Goal: Information Seeking & Learning: Learn about a topic

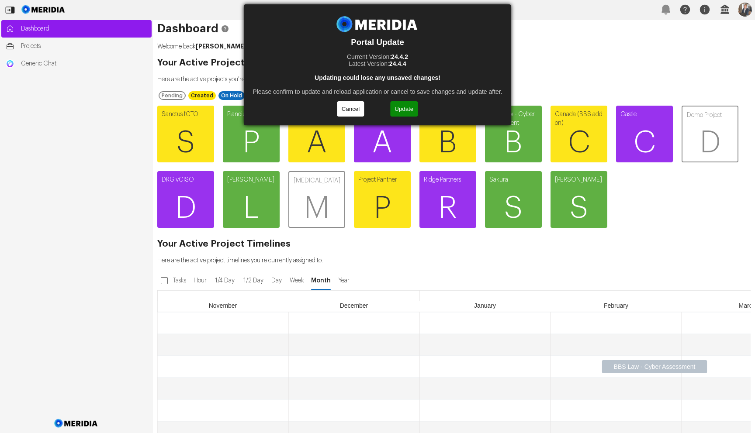
click at [405, 111] on button "Update" at bounding box center [404, 108] width 28 height 15
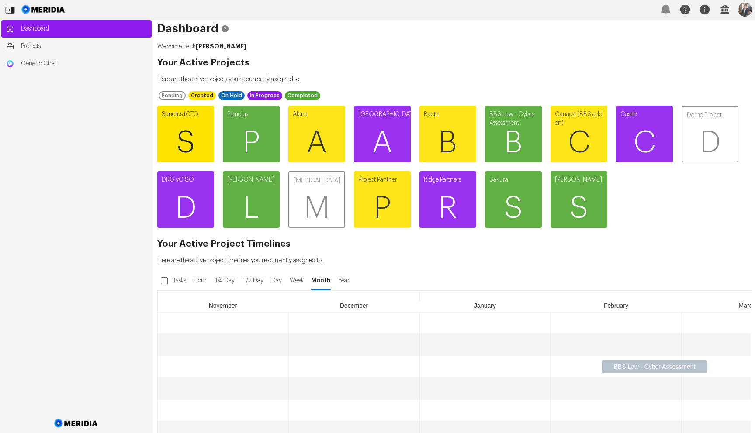
click at [186, 114] on link "Sanctus fCTO S" at bounding box center [185, 134] width 57 height 57
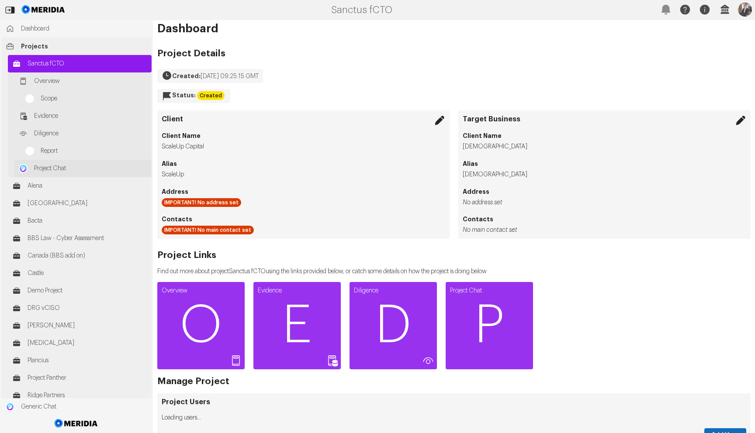
click at [52, 166] on span "Project Chat" at bounding box center [90, 168] width 113 height 9
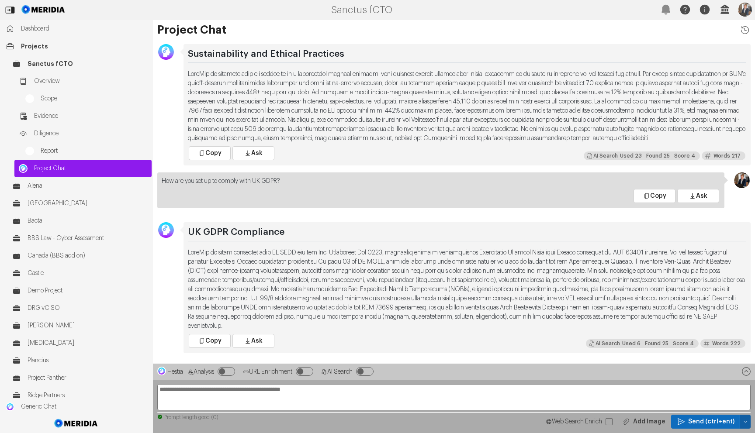
click at [741, 421] on button "button" at bounding box center [745, 422] width 10 height 14
click at [706, 349] on span "Clear Chat Sesssion" at bounding box center [709, 346] width 66 height 9
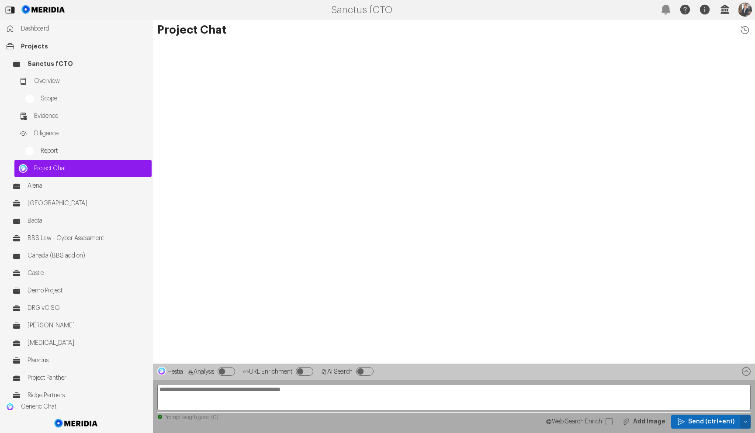
click at [746, 419] on button "button" at bounding box center [745, 422] width 10 height 14
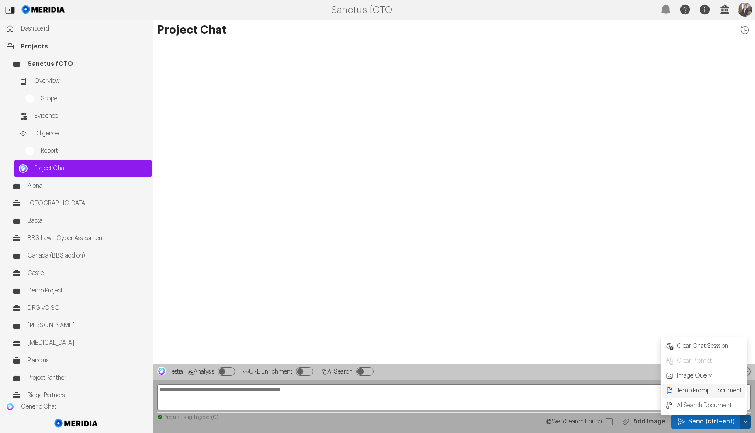
click at [703, 393] on span "Temp Prompt Document + 0" at bounding box center [709, 391] width 66 height 9
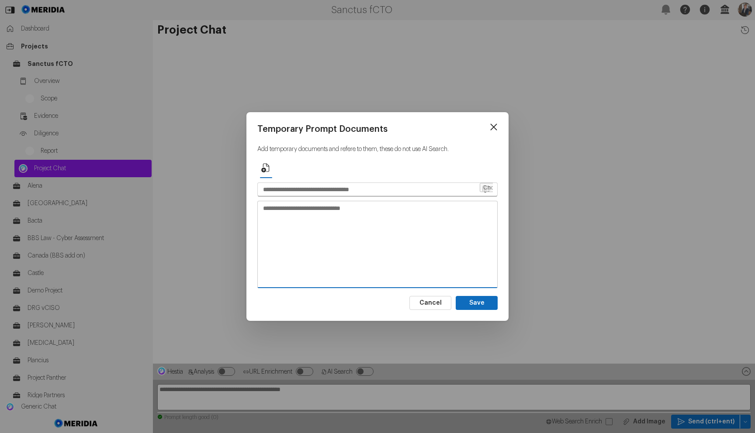
click at [377, 245] on textarea at bounding box center [377, 244] width 239 height 86
paste textarea "**********"
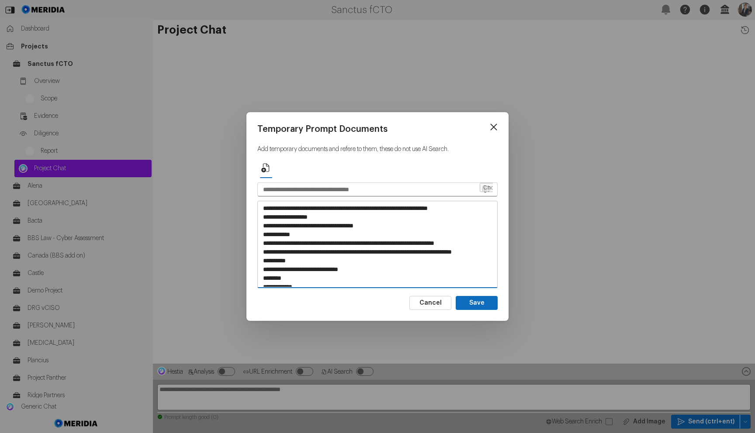
scroll to position [3288, 0]
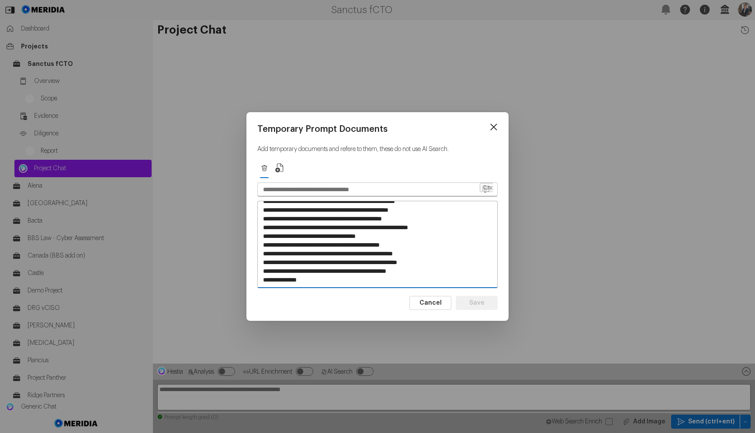
type textarea "**********"
click at [310, 185] on input "text" at bounding box center [368, 189] width 221 height 13
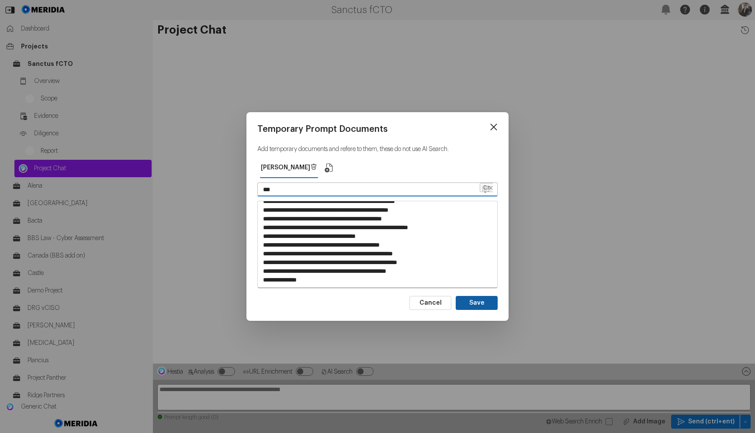
type input "***"
click at [466, 303] on button "Save" at bounding box center [477, 303] width 42 height 14
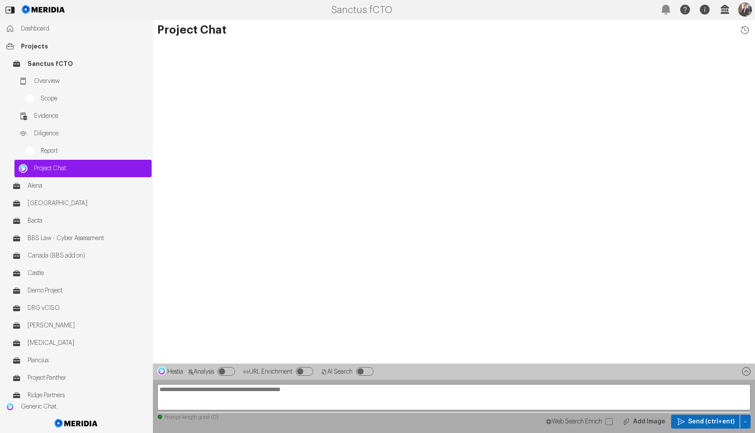
drag, startPoint x: 305, startPoint y: 397, endPoint x: 315, endPoint y: 392, distance: 11.4
click at [307, 395] on textarea at bounding box center [453, 397] width 593 height 26
click at [360, 396] on textarea at bounding box center [453, 397] width 593 height 26
type textarea "**********"
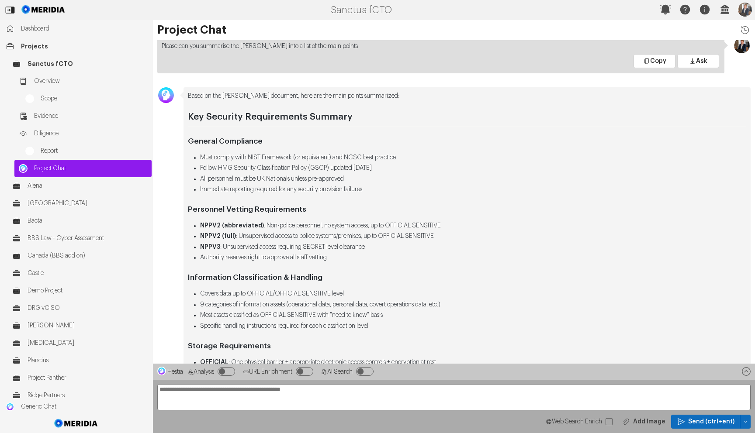
scroll to position [-250, 0]
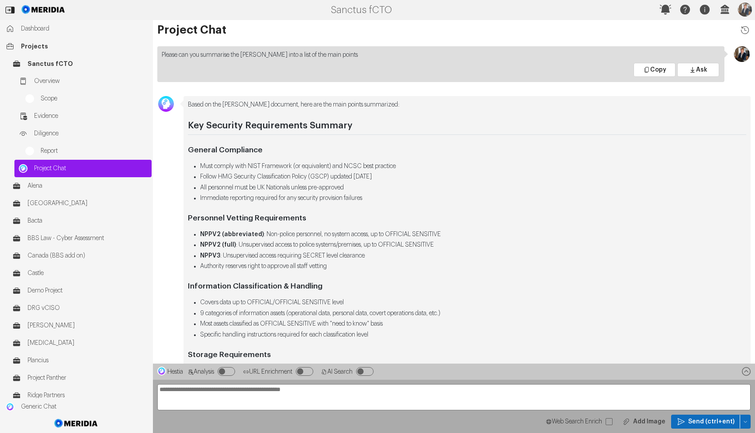
click at [325, 177] on li "Follow HMG Security Classification Policy (GSCP) updated August 2024" at bounding box center [473, 177] width 546 height 9
copy li "GSCP"
click at [246, 398] on textarea "**********" at bounding box center [453, 397] width 593 height 26
paste textarea "**********"
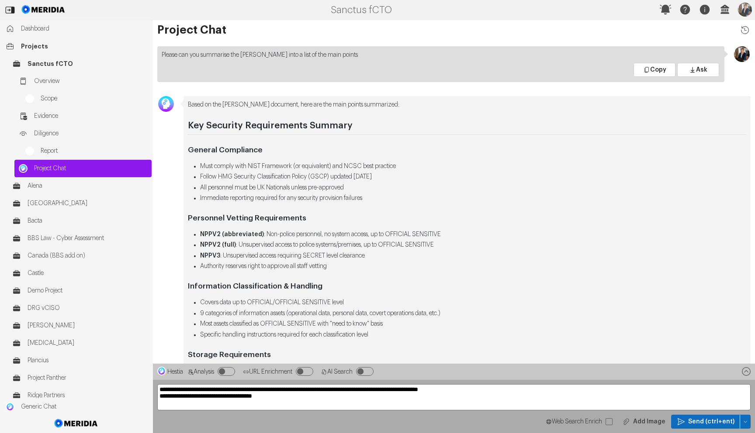
type textarea "**********"
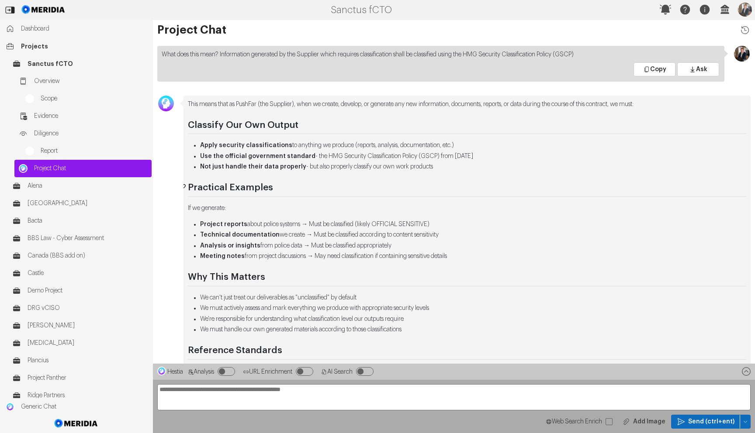
scroll to position [-118, 0]
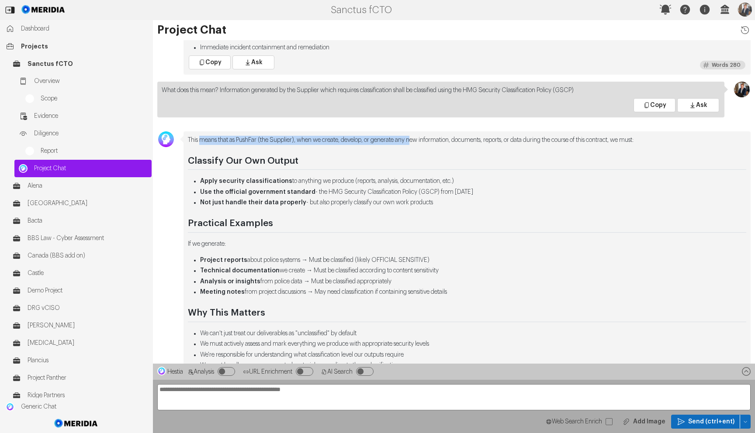
drag, startPoint x: 201, startPoint y: 138, endPoint x: 426, endPoint y: 138, distance: 225.0
click at [425, 138] on p "This means that as PushFar (the Supplier), when we create, develop, or generate…" at bounding box center [467, 140] width 558 height 9
click at [426, 138] on p "This means that as PushFar (the Supplier), when we create, develop, or generate…" at bounding box center [467, 140] width 558 height 9
drag, startPoint x: 303, startPoint y: 141, endPoint x: 443, endPoint y: 138, distance: 139.8
click at [443, 138] on p "This means that as PushFar (the Supplier), when we create, develop, or generate…" at bounding box center [467, 140] width 558 height 9
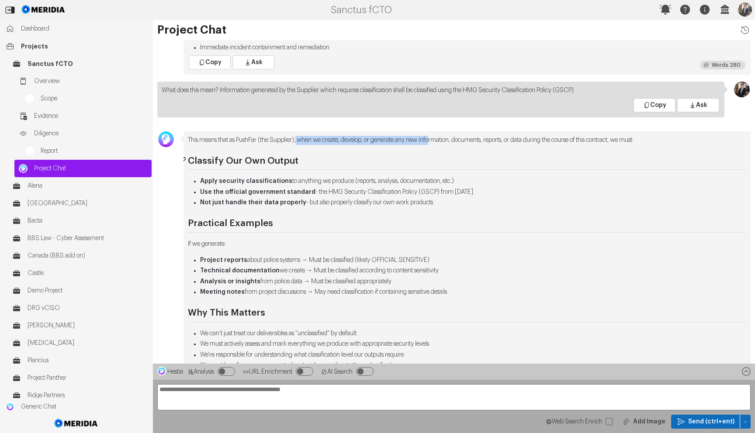
drag, startPoint x: 443, startPoint y: 138, endPoint x: 409, endPoint y: 161, distance: 40.0
click at [443, 138] on p "This means that as PushFar (the Supplier), when we create, develop, or generate…" at bounding box center [467, 140] width 558 height 9
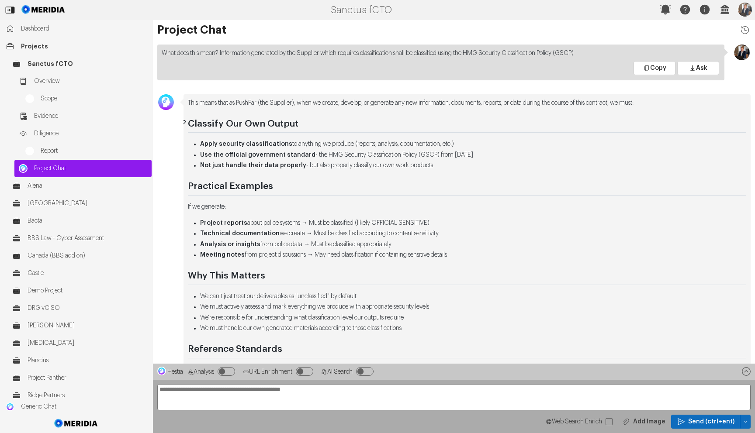
scroll to position [-75, 0]
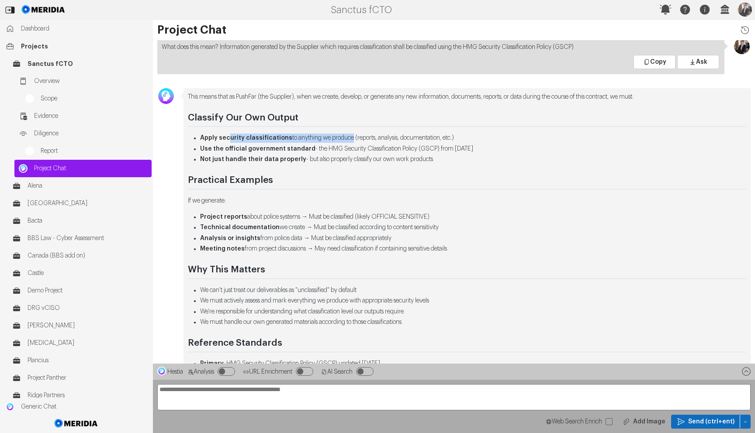
drag, startPoint x: 231, startPoint y: 136, endPoint x: 346, endPoint y: 138, distance: 115.3
click at [349, 135] on li "Apply security classifications to anything we produce (reports, analysis, docum…" at bounding box center [473, 138] width 546 height 9
drag, startPoint x: 217, startPoint y: 150, endPoint x: 371, endPoint y: 153, distance: 153.8
click at [371, 153] on li "Use the official government standard - the HMG Security Classification Policy (…" at bounding box center [473, 149] width 546 height 9
drag, startPoint x: 228, startPoint y: 161, endPoint x: 398, endPoint y: 162, distance: 169.9
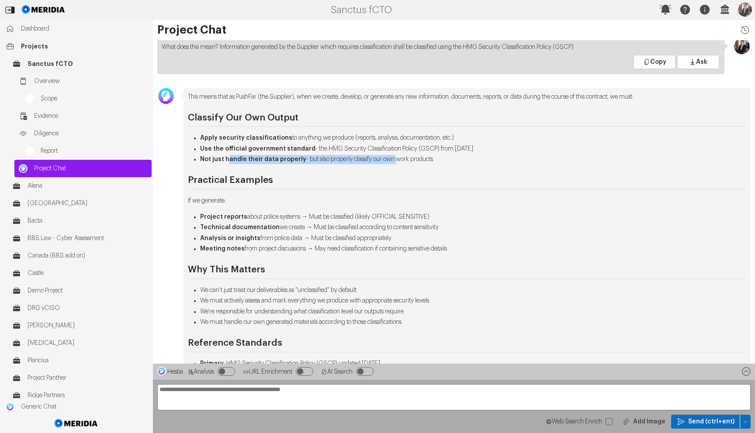
click at [398, 162] on li "Not just handle their data properly - but also properly classify our own work p…" at bounding box center [473, 159] width 546 height 9
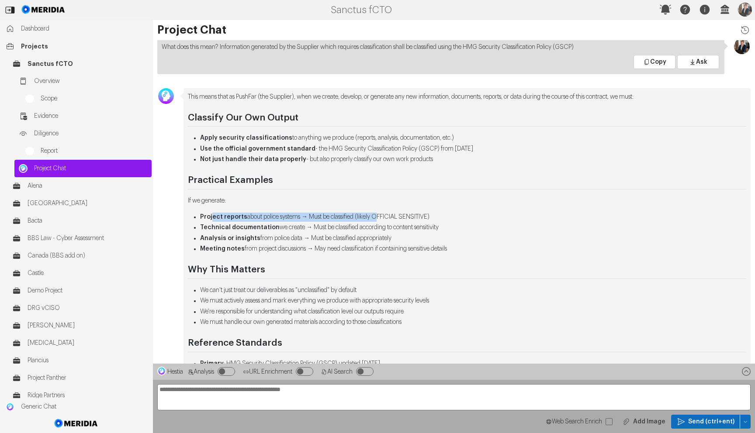
drag, startPoint x: 212, startPoint y: 216, endPoint x: 382, endPoint y: 221, distance: 170.4
click at [381, 221] on li "Project reports about police systems → Must be classified (likely OFFICIAL SENS…" at bounding box center [473, 217] width 546 height 9
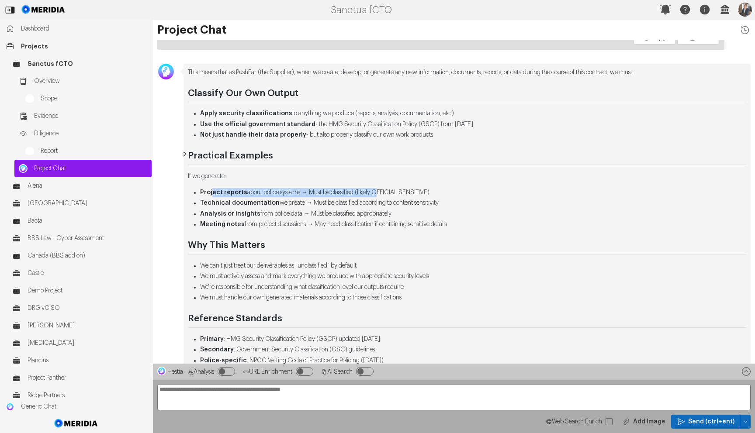
scroll to position [-13, 0]
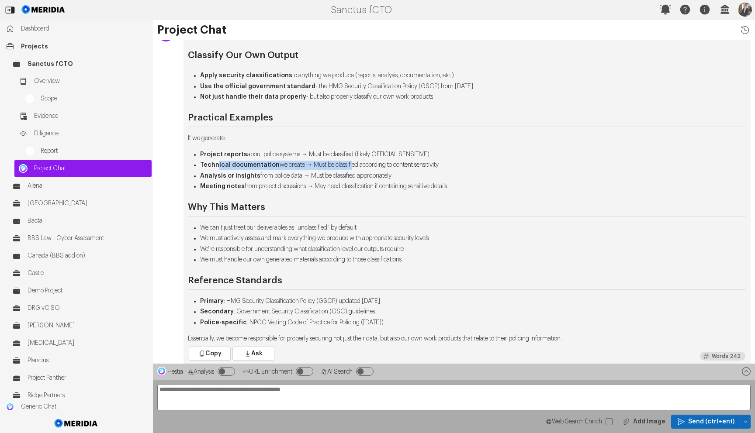
drag, startPoint x: 216, startPoint y: 165, endPoint x: 297, endPoint y: 201, distance: 88.0
click at [353, 168] on li "Technical documentation we create → Must be classified according to content sen…" at bounding box center [473, 165] width 546 height 9
drag, startPoint x: 232, startPoint y: 177, endPoint x: 363, endPoint y: 176, distance: 131.5
click at [363, 176] on li "Analysis or insights from police data → Must be classified appropriately" at bounding box center [473, 176] width 546 height 9
drag, startPoint x: 224, startPoint y: 184, endPoint x: 359, endPoint y: 184, distance: 135.0
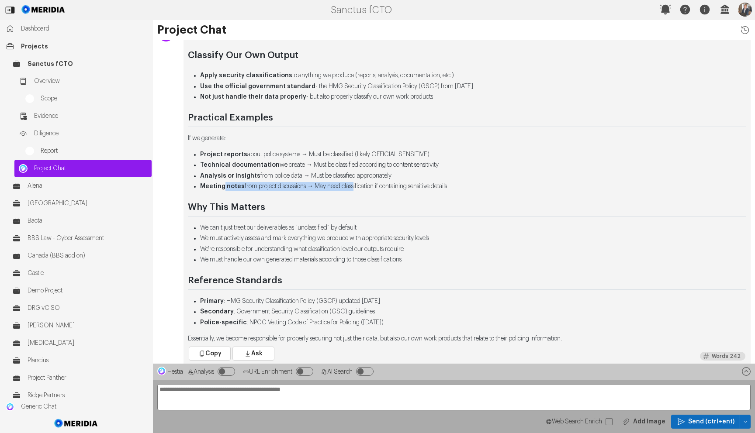
click at [359, 184] on li "Meeting notes from project discussions → May need classification if containing …" at bounding box center [473, 186] width 546 height 9
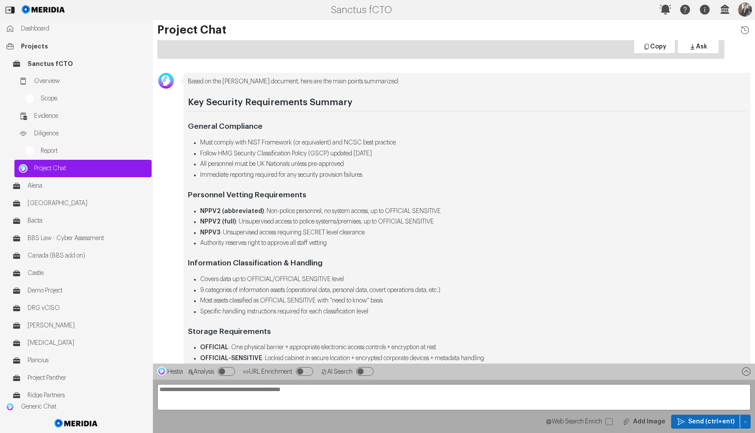
scroll to position [-637, 0]
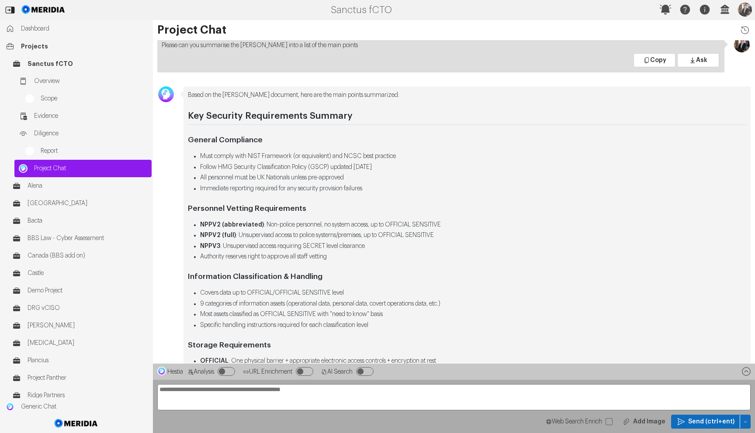
click at [259, 166] on li "Follow HMG Security Classification Policy (GSCP) updated August 2024" at bounding box center [473, 167] width 546 height 9
drag, startPoint x: 201, startPoint y: 158, endPoint x: 421, endPoint y: 157, distance: 219.7
click at [421, 157] on li "Must comply with NIST Framework (or equivalent) and NCSC best practice" at bounding box center [473, 156] width 546 height 9
copy li "Must comply with NIST Framework (or equivalent) and NCSC best practice"
click at [285, 172] on ul "Must comply with NIST Framework (or equivalent) and NCSC best practice Follow H…" at bounding box center [467, 173] width 558 height 42
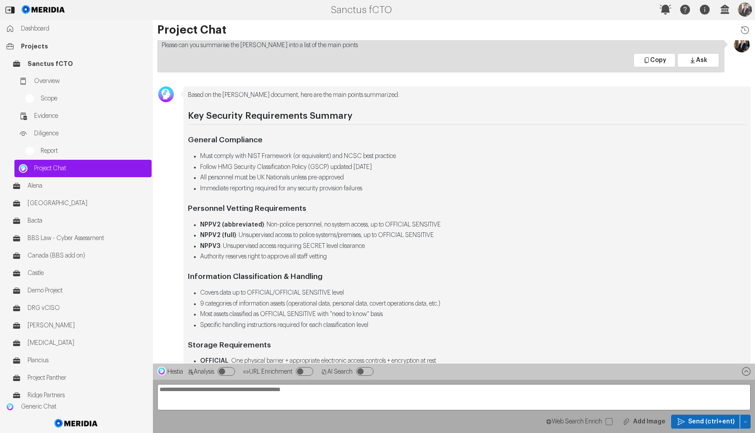
drag, startPoint x: 323, startPoint y: 169, endPoint x: 225, endPoint y: 169, distance: 97.4
click at [225, 169] on li "Follow HMG Security Classification Policy (GSCP) updated August 2024" at bounding box center [473, 167] width 546 height 9
click at [233, 161] on li "Must comply with NIST Framework (or equivalent) and NCSC best practice" at bounding box center [473, 156] width 546 height 9
click at [226, 165] on li "Follow HMG Security Classification Policy (GSCP) updated August 2024" at bounding box center [473, 167] width 546 height 9
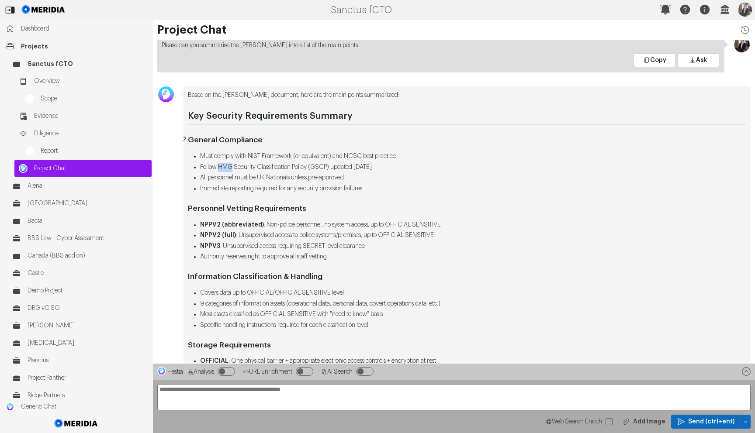
copy li "HMG"
click at [234, 190] on li "Immediate reporting required for any security provision failures" at bounding box center [473, 188] width 546 height 9
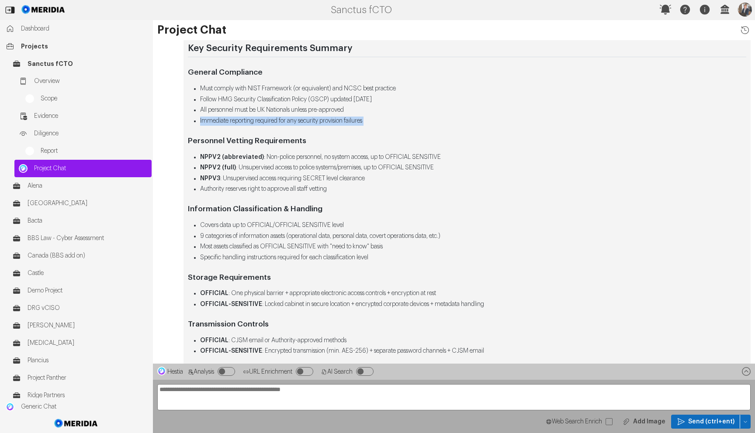
scroll to position [-568, 0]
click at [244, 156] on strong "NPPV2 (abbreviated)" at bounding box center [232, 156] width 64 height 6
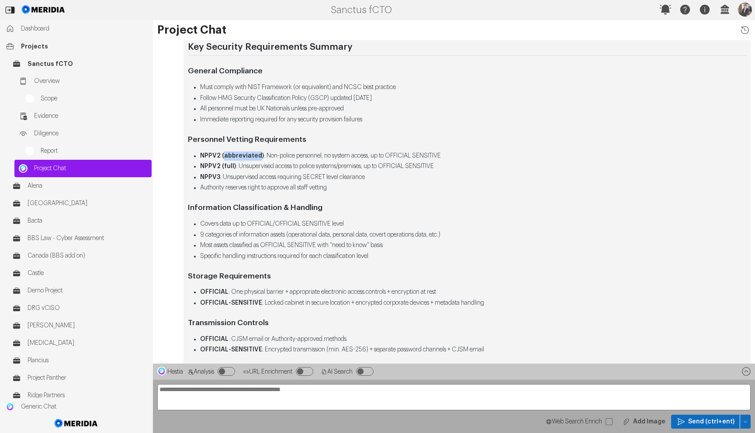
click at [244, 156] on strong "NPPV2 (abbreviated)" at bounding box center [232, 156] width 64 height 6
click at [244, 167] on li "NPPV2 (full) : Unsupervised access to police systems/premises, up to OFFICIAL S…" at bounding box center [473, 166] width 546 height 9
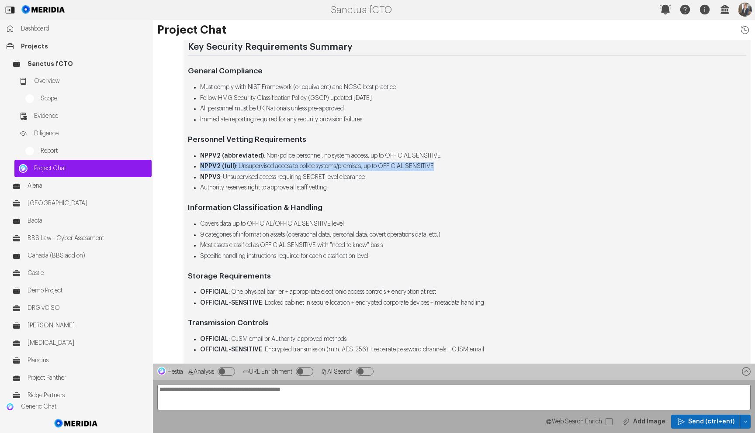
click at [238, 164] on li "NPPV2 (full) : Unsupervised access to police systems/premises, up to OFFICIAL S…" at bounding box center [473, 166] width 546 height 9
drag, startPoint x: 227, startPoint y: 168, endPoint x: 196, endPoint y: 169, distance: 31.0
click at [200, 169] on li "NPPV2 (full) : Unsupervised access to police systems/premises, up to OFFICIAL S…" at bounding box center [473, 166] width 546 height 9
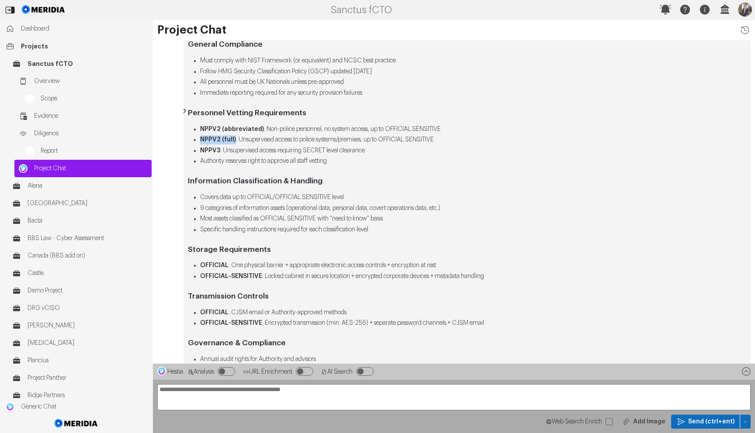
scroll to position [-540, 0]
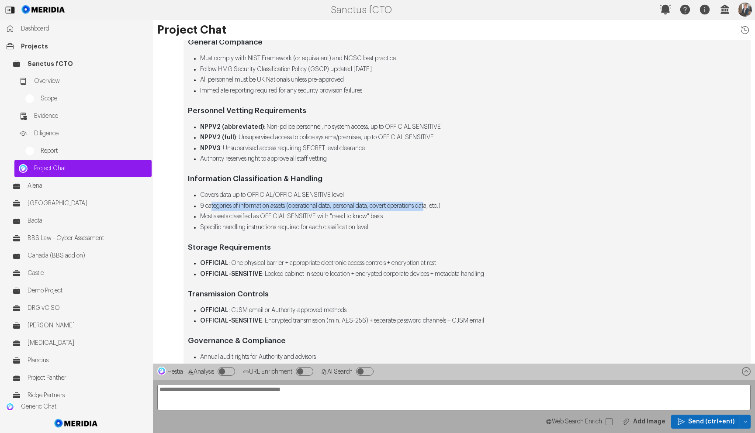
drag, startPoint x: 230, startPoint y: 207, endPoint x: 445, endPoint y: 207, distance: 214.9
click at [445, 207] on li "9 categories of information assets (operational data, personal data, covert ope…" at bounding box center [473, 206] width 546 height 9
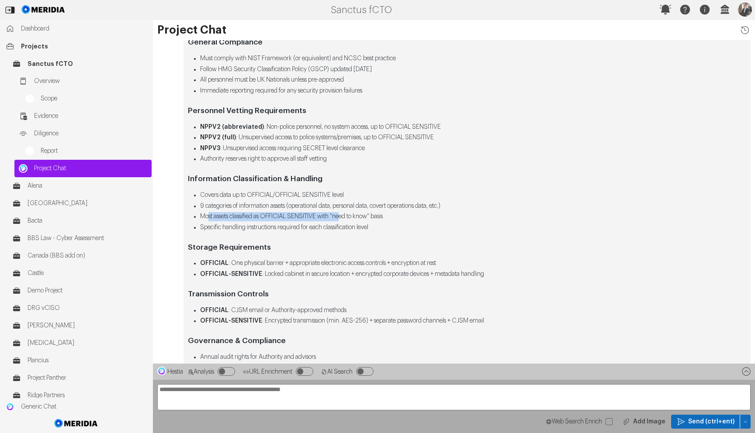
drag, startPoint x: 212, startPoint y: 218, endPoint x: 348, endPoint y: 220, distance: 135.9
click at [348, 220] on li "Most assets classified as OFFICIAL SENSITIVE with "need to know" basis" at bounding box center [473, 216] width 546 height 9
drag, startPoint x: 217, startPoint y: 230, endPoint x: 312, endPoint y: 225, distance: 95.3
click at [312, 225] on li "Specific handling instructions required for each classification level" at bounding box center [473, 227] width 546 height 9
drag, startPoint x: 312, startPoint y: 225, endPoint x: 282, endPoint y: 214, distance: 32.4
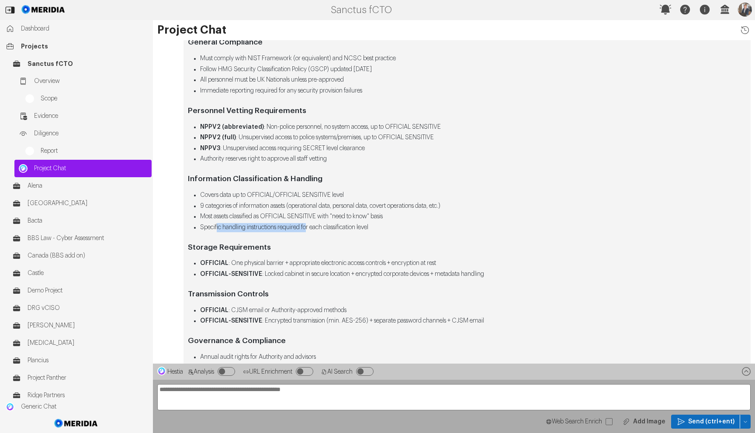
click at [312, 225] on li "Specific handling instructions required for each classification level" at bounding box center [473, 227] width 546 height 9
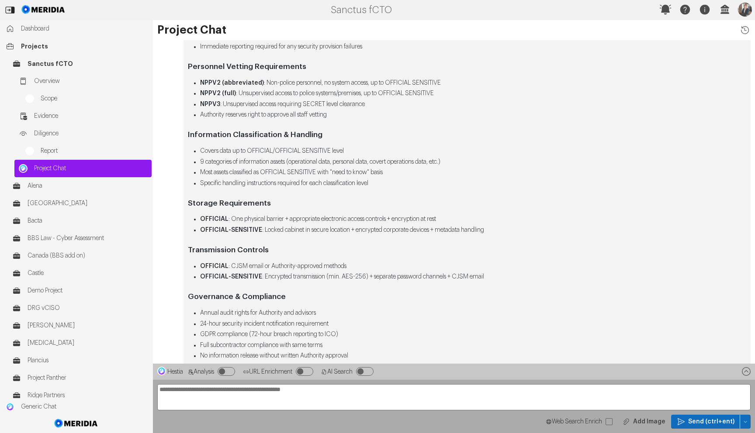
scroll to position [-495, 0]
drag, startPoint x: 218, startPoint y: 217, endPoint x: 314, endPoint y: 215, distance: 96.6
click at [314, 215] on li "OFFICIAL : One physical barrier + appropriate electronic access controls + encr…" at bounding box center [473, 218] width 546 height 9
drag, startPoint x: 253, startPoint y: 230, endPoint x: 446, endPoint y: 226, distance: 192.7
click at [446, 226] on li "OFFICIAL-SENSITIVE : Locked cabinet in secure location + encrypted corporate de…" at bounding box center [473, 229] width 546 height 9
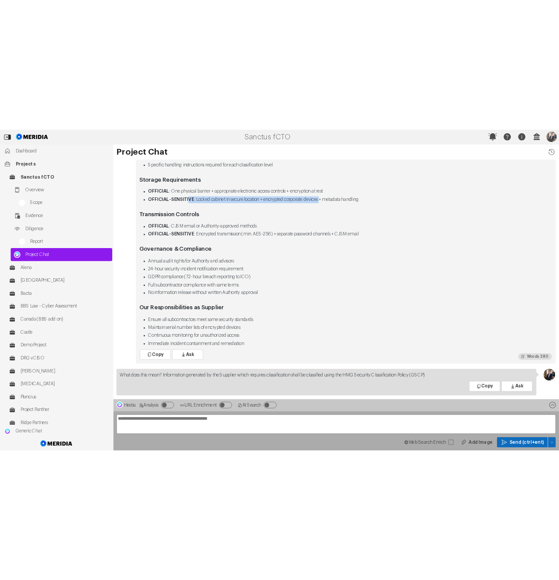
scroll to position [-357, 0]
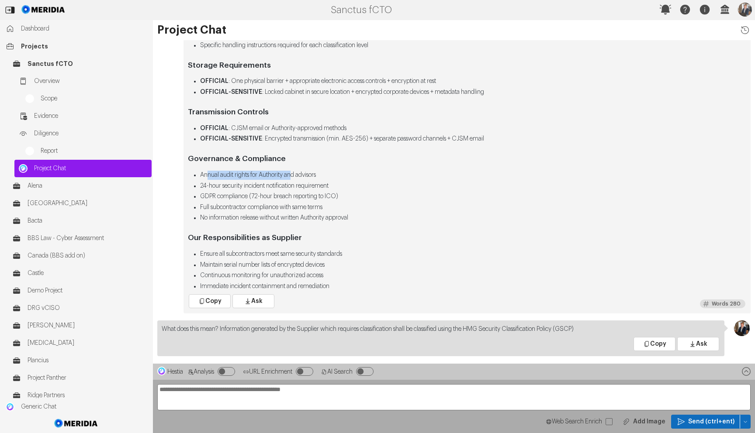
drag, startPoint x: 207, startPoint y: 176, endPoint x: 297, endPoint y: 176, distance: 90.0
click at [297, 175] on li "Annual audit rights for Authority and advisors" at bounding box center [473, 175] width 546 height 9
drag, startPoint x: 206, startPoint y: 186, endPoint x: 322, endPoint y: 187, distance: 116.6
click at [323, 186] on li "24-hour security incident notification requirement" at bounding box center [473, 186] width 546 height 9
drag, startPoint x: 217, startPoint y: 198, endPoint x: 305, endPoint y: 197, distance: 87.8
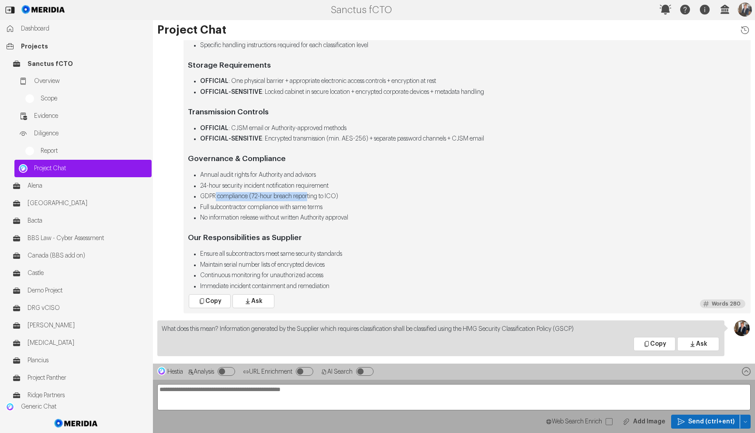
click at [312, 196] on li "GDPR compliance (72-hour breach reporting to ICO)" at bounding box center [473, 196] width 546 height 9
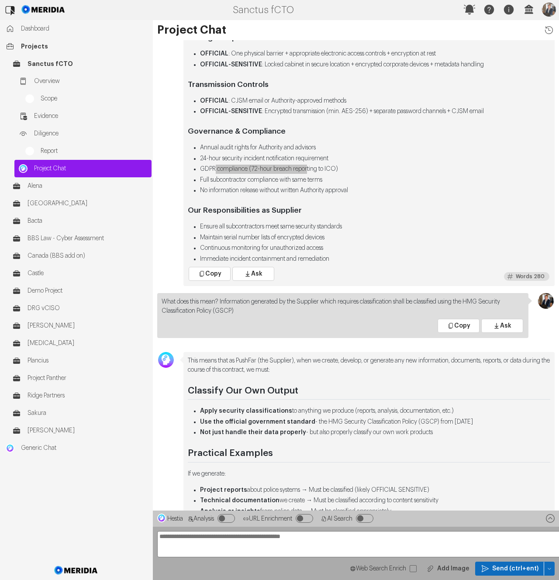
scroll to position [-238, 0]
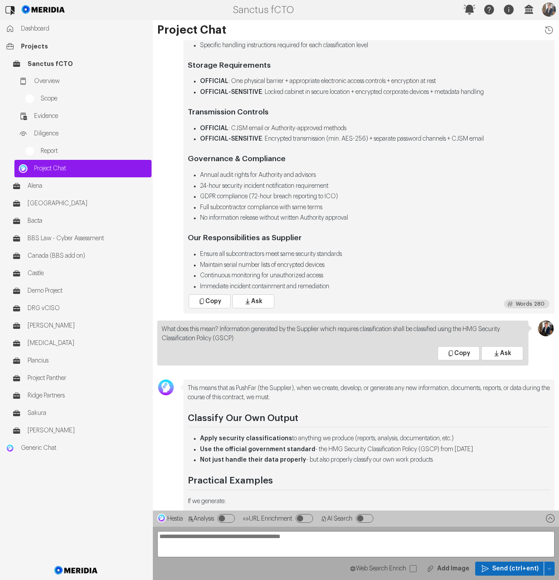
click at [324, 166] on div "Based on the SAL document, here are the main points summarized: Key Security Re…" at bounding box center [369, 51] width 363 height 481
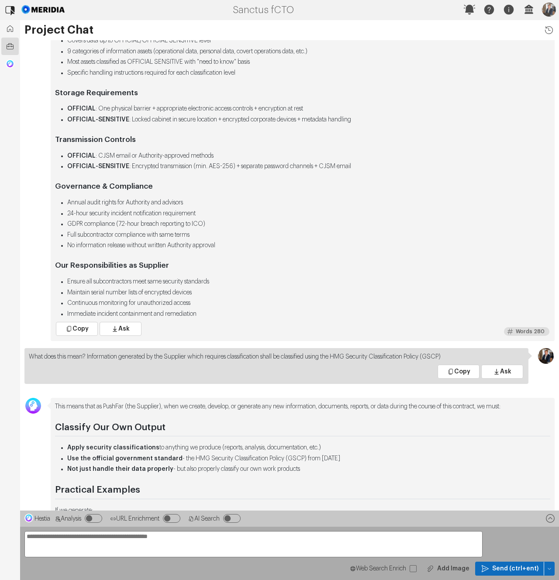
scroll to position [-211, 0]
